Goal: Check status

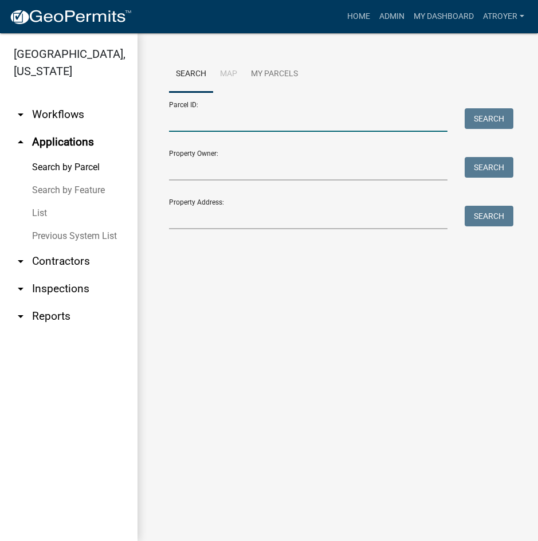
click at [265, 117] on input "Parcel ID:" at bounding box center [308, 119] width 278 height 23
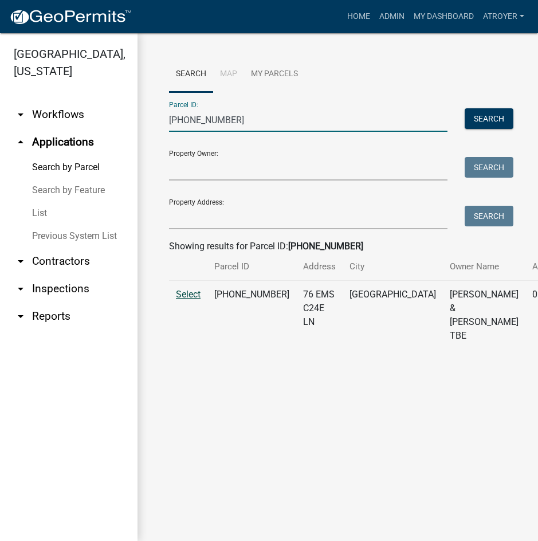
type input "[PHONE_NUMBER]"
click at [193, 300] on span "Select" at bounding box center [188, 294] width 25 height 11
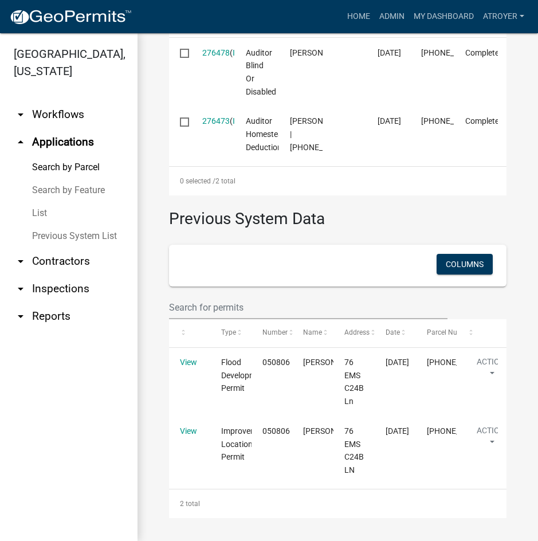
scroll to position [523, 0]
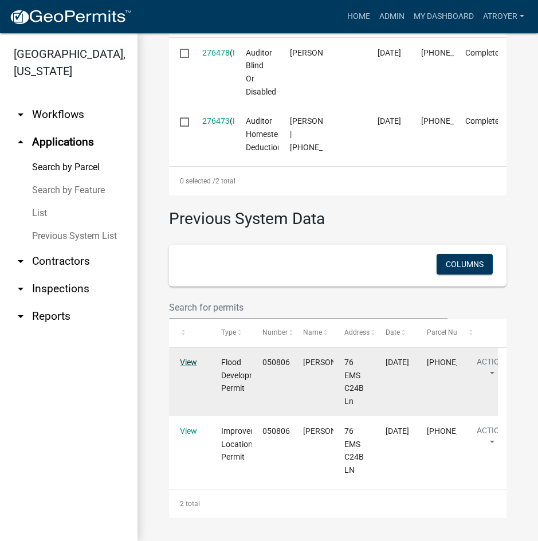
click at [192, 359] on link "View" at bounding box center [188, 362] width 17 height 9
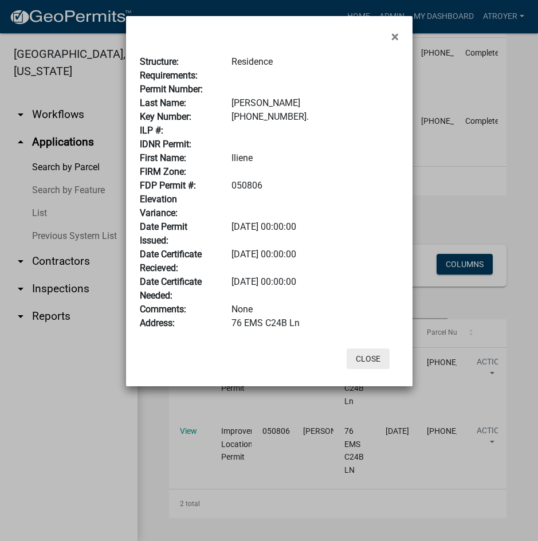
click at [367, 361] on button "Close" at bounding box center [368, 358] width 43 height 21
